Goal: Find specific page/section: Find specific page/section

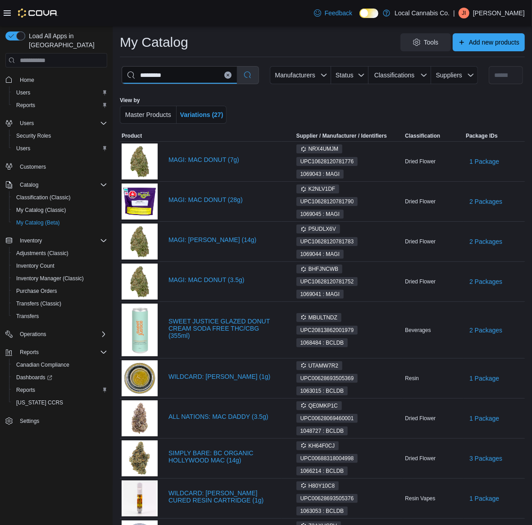
click at [237, 77] on input "*********" at bounding box center [179, 75] width 115 height 17
click at [231, 78] on button "Clear input" at bounding box center [227, 75] width 7 height 7
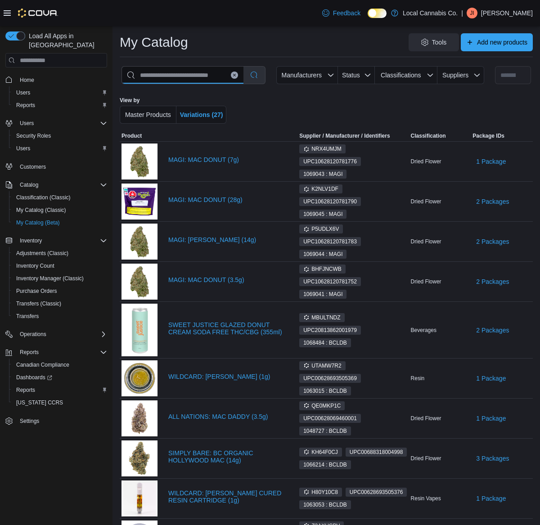
select select "**********"
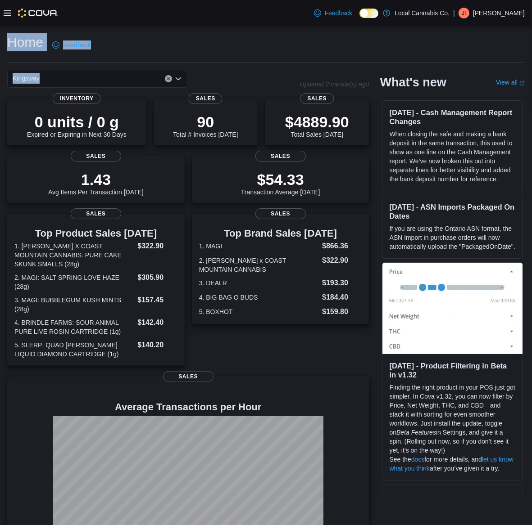
click at [195, 62] on div "Home Feedback Kingsway Updated 2 minute(s) ago 0 units / 0 g Expired or Expirin…" at bounding box center [266, 296] width 532 height 540
click at [175, 79] on icon "Open list of options" at bounding box center [178, 78] width 7 height 7
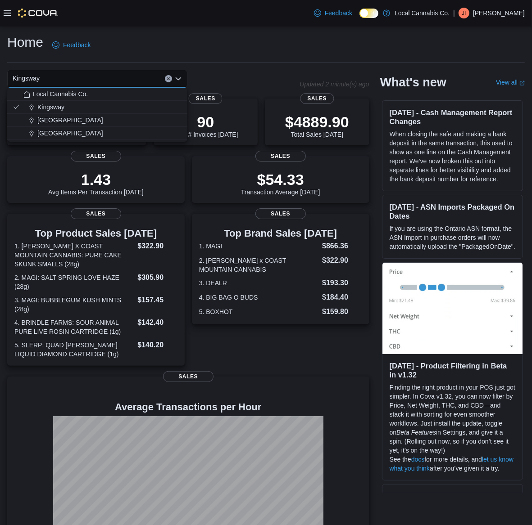
click at [136, 116] on div "Parksville" at bounding box center [102, 120] width 158 height 9
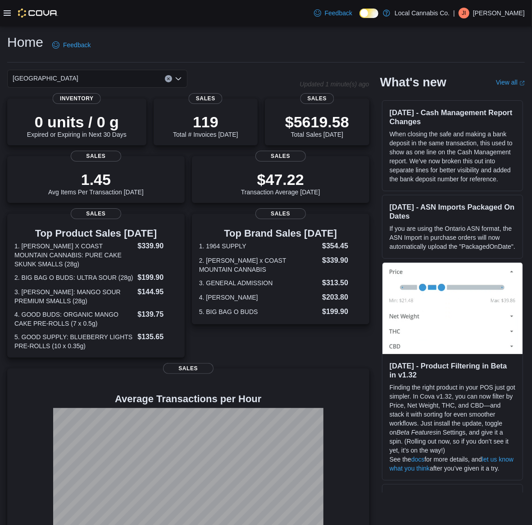
click at [179, 79] on icon "Open list of options" at bounding box center [178, 78] width 5 height 3
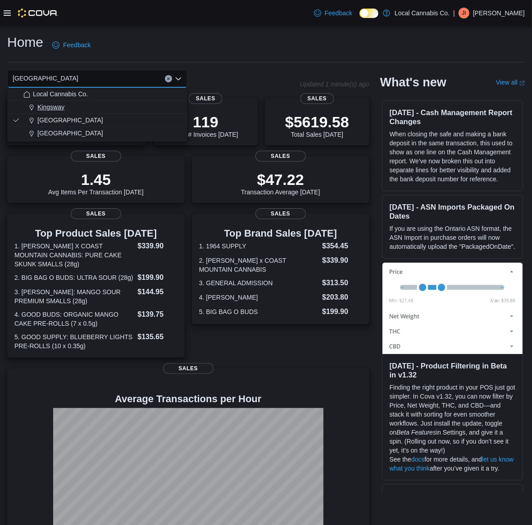
click at [150, 109] on div "Kingsway" at bounding box center [102, 107] width 158 height 9
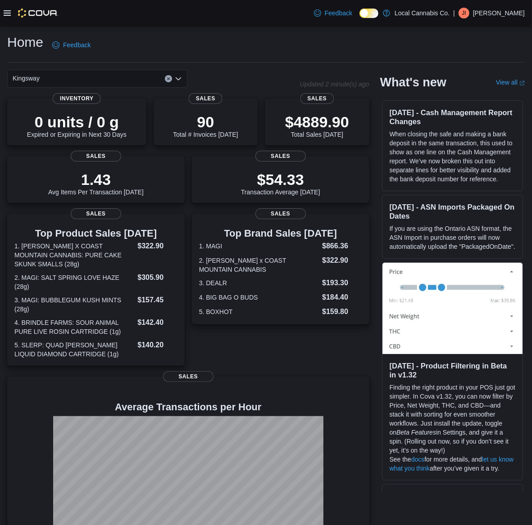
click at [178, 79] on icon "Open list of options" at bounding box center [178, 78] width 7 height 7
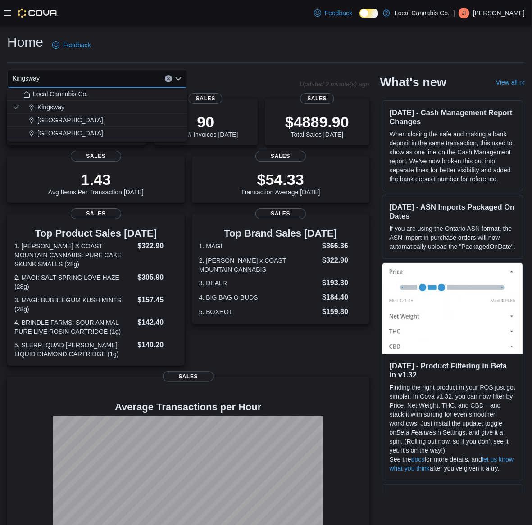
click at [113, 118] on div "Parksville" at bounding box center [102, 120] width 158 height 9
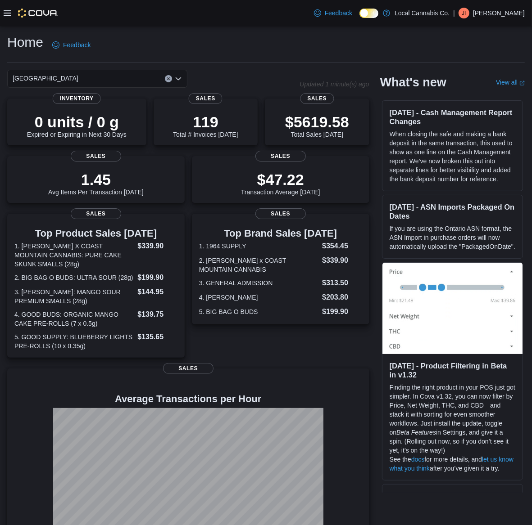
click at [181, 78] on icon "Open list of options" at bounding box center [178, 78] width 7 height 7
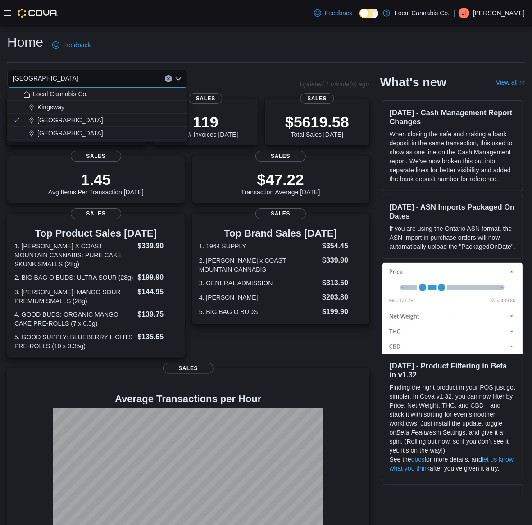
click at [131, 107] on div "Kingsway" at bounding box center [102, 107] width 158 height 9
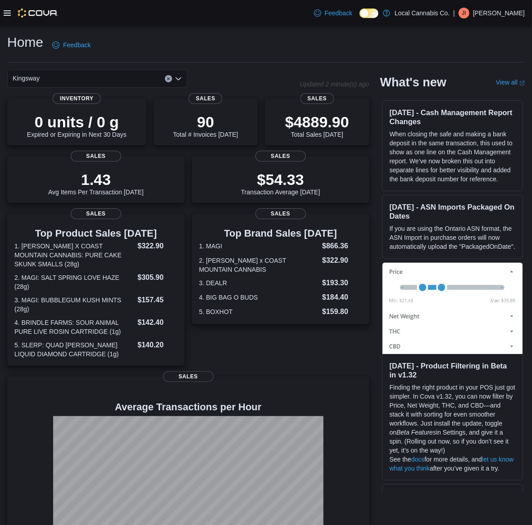
click at [179, 81] on icon "Open list of options" at bounding box center [178, 78] width 7 height 7
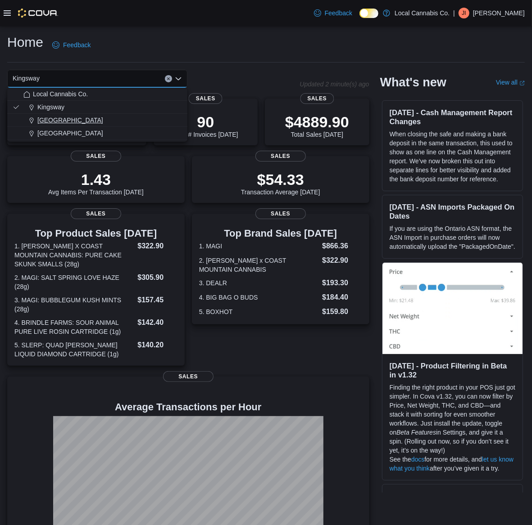
click at [153, 116] on div "Parksville" at bounding box center [102, 120] width 158 height 9
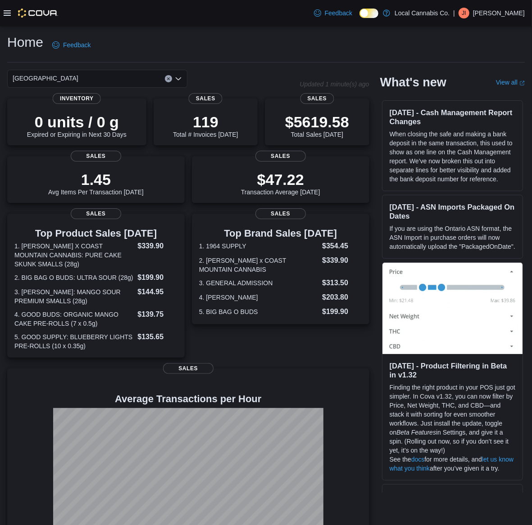
click at [180, 77] on icon "Open list of options" at bounding box center [178, 78] width 7 height 7
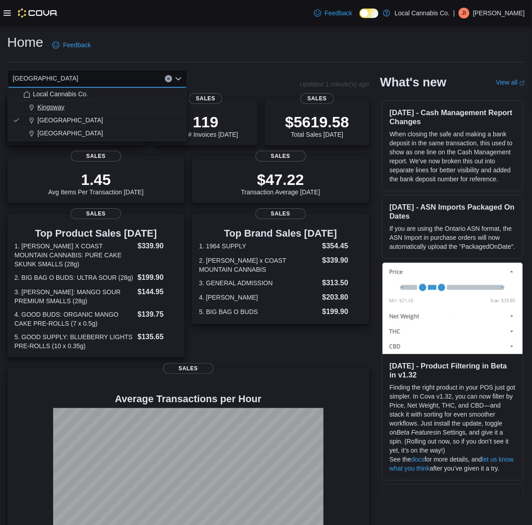
click at [156, 106] on div "Kingsway" at bounding box center [102, 107] width 158 height 9
